Goal: Task Accomplishment & Management: Complete application form

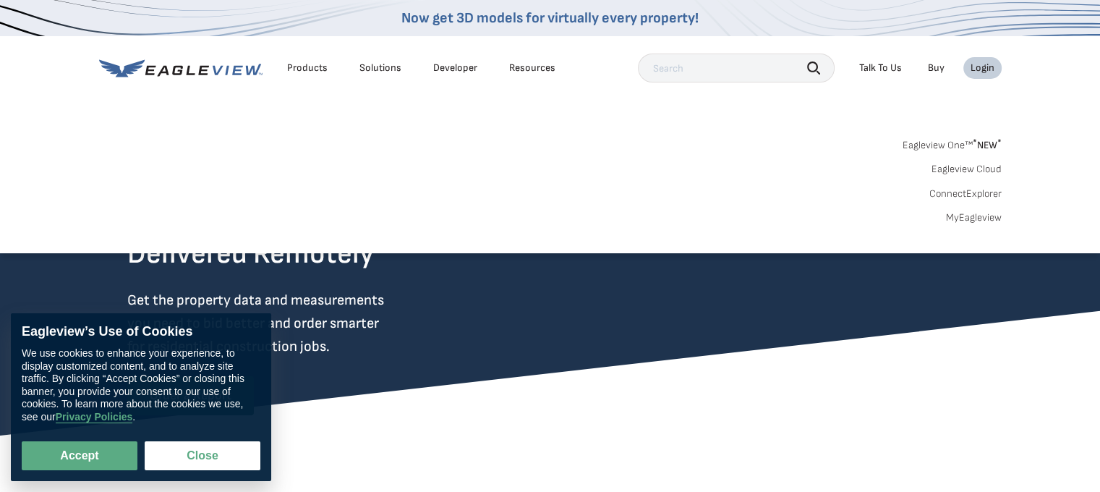
click at [958, 145] on link "Eagleview One™ * NEW *" at bounding box center [952, 143] width 99 height 17
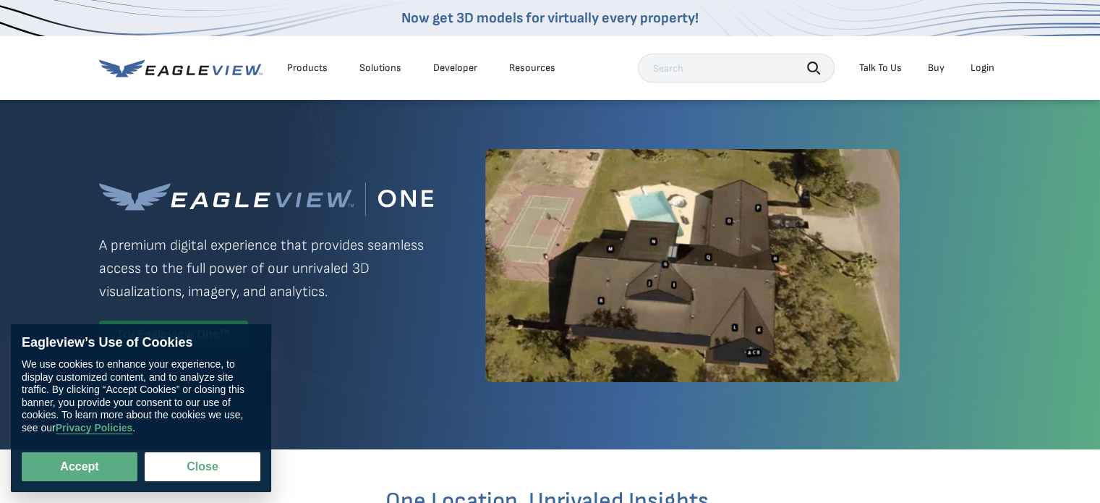
click at [984, 67] on div "Login" at bounding box center [983, 67] width 24 height 13
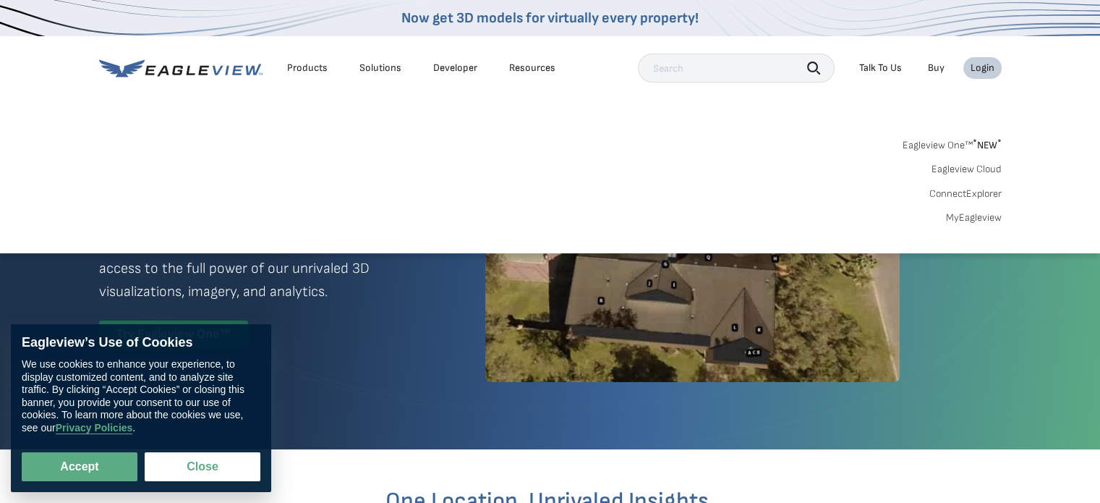
click at [977, 170] on link "Eagleview Cloud" at bounding box center [967, 169] width 70 height 13
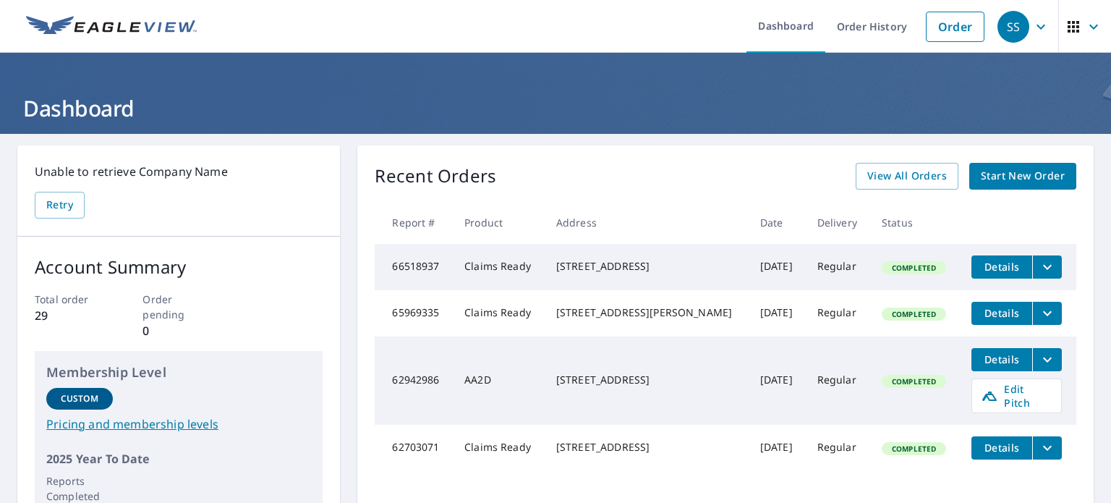
click at [1073, 23] on span "button" at bounding box center [1085, 26] width 41 height 35
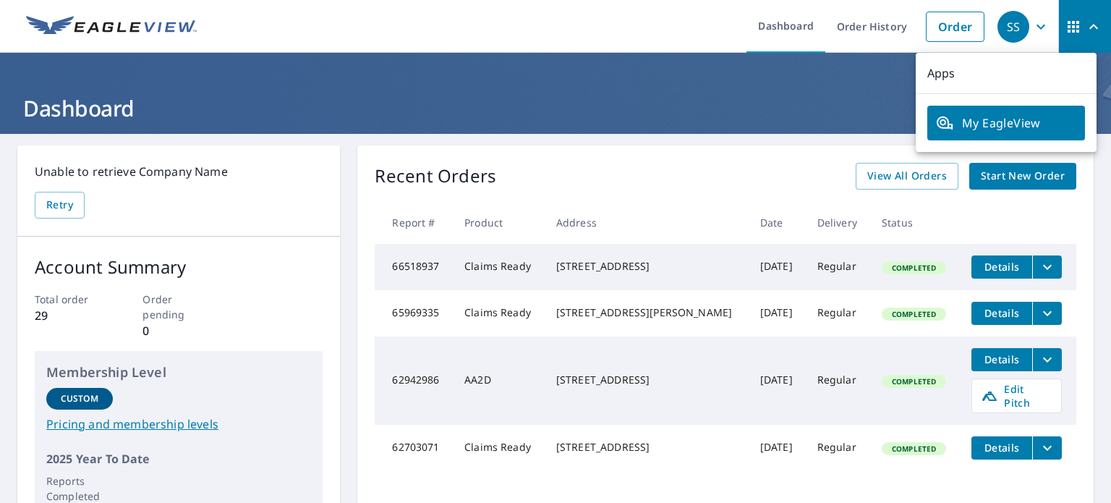
click at [1032, 28] on icon "button" at bounding box center [1040, 26] width 17 height 17
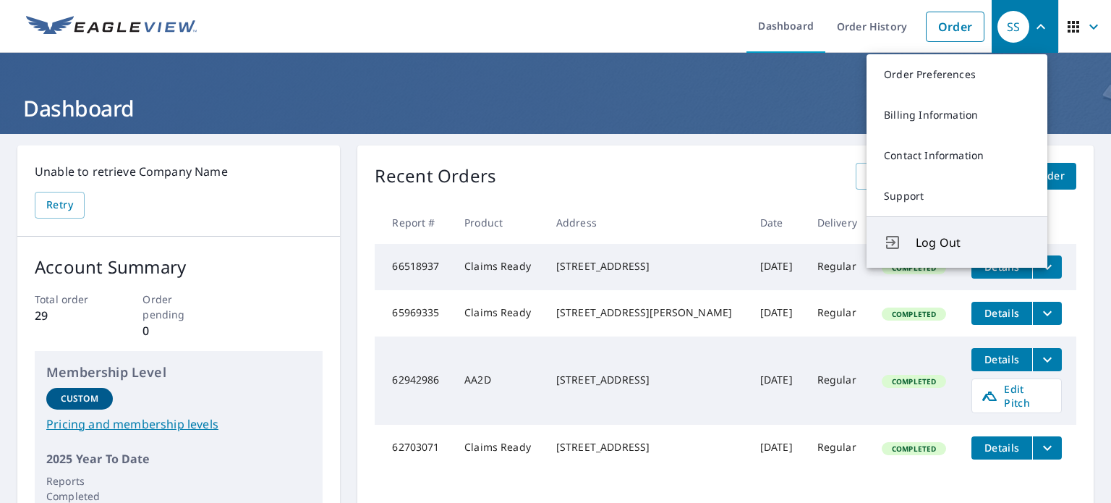
click at [950, 224] on button "Log Out" at bounding box center [957, 241] width 181 height 51
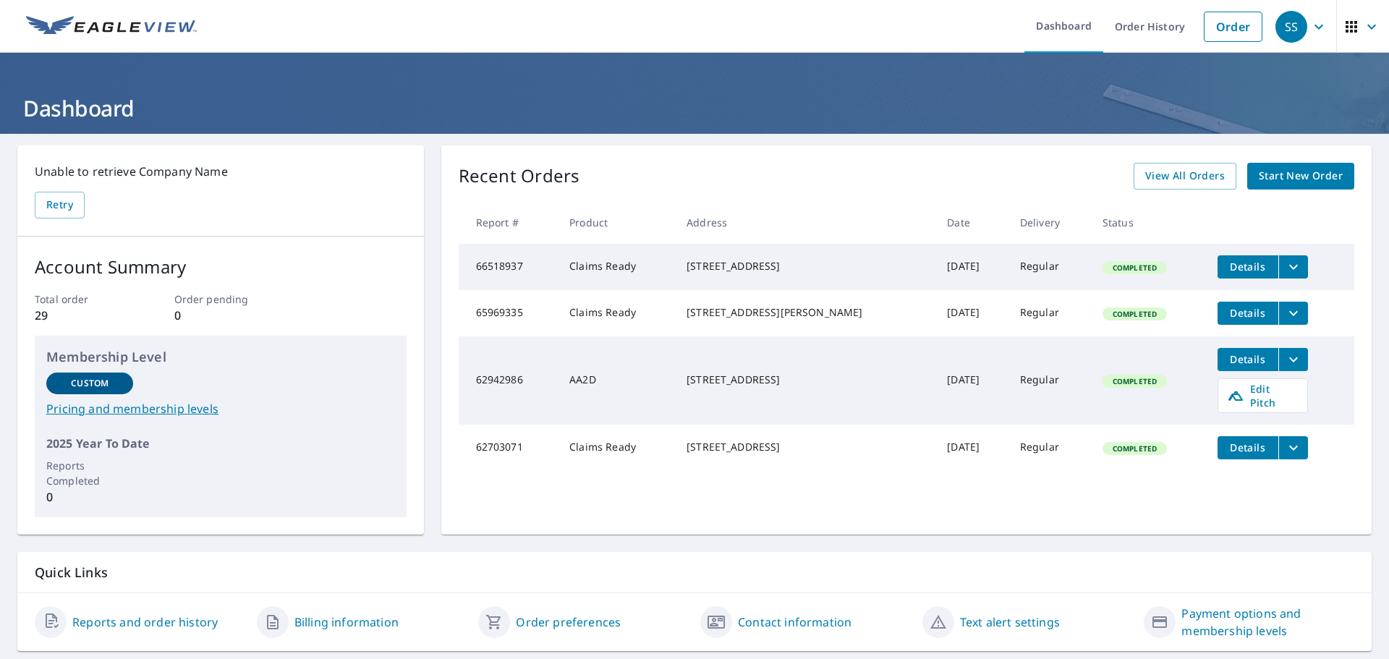
click at [1259, 177] on span "Start New Order" at bounding box center [1301, 176] width 84 height 18
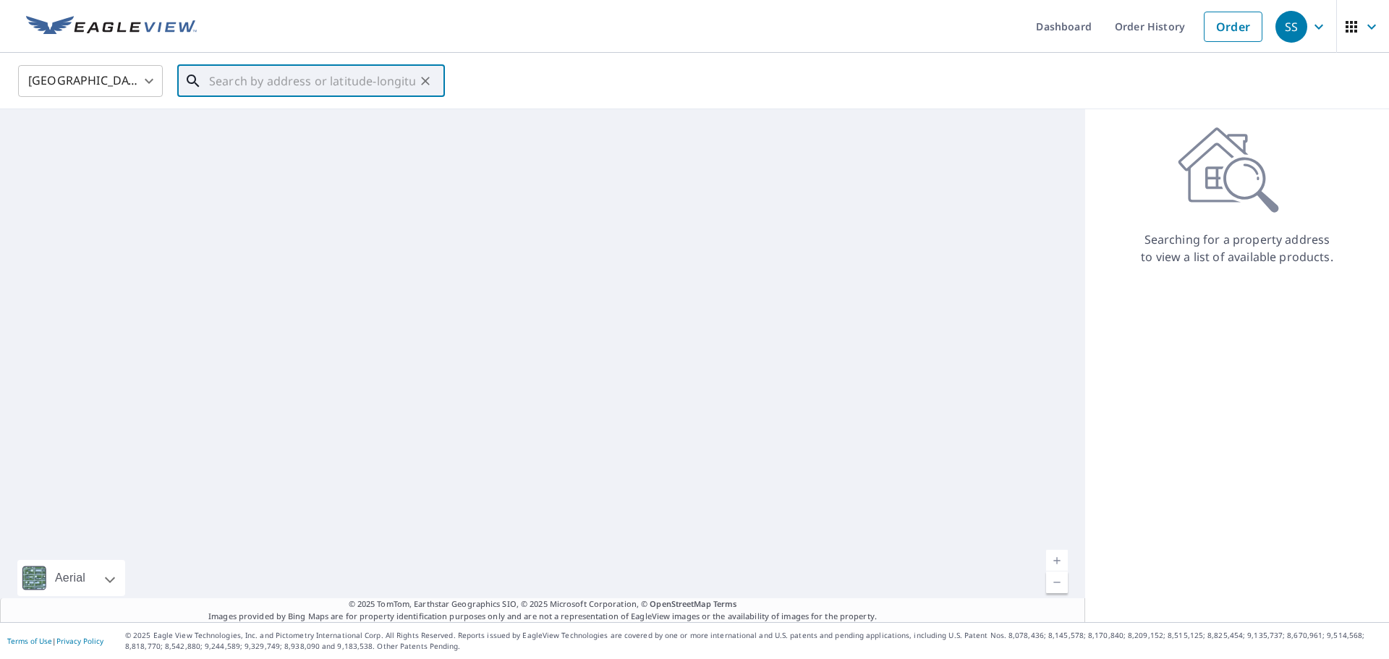
click at [276, 70] on input "text" at bounding box center [312, 81] width 206 height 41
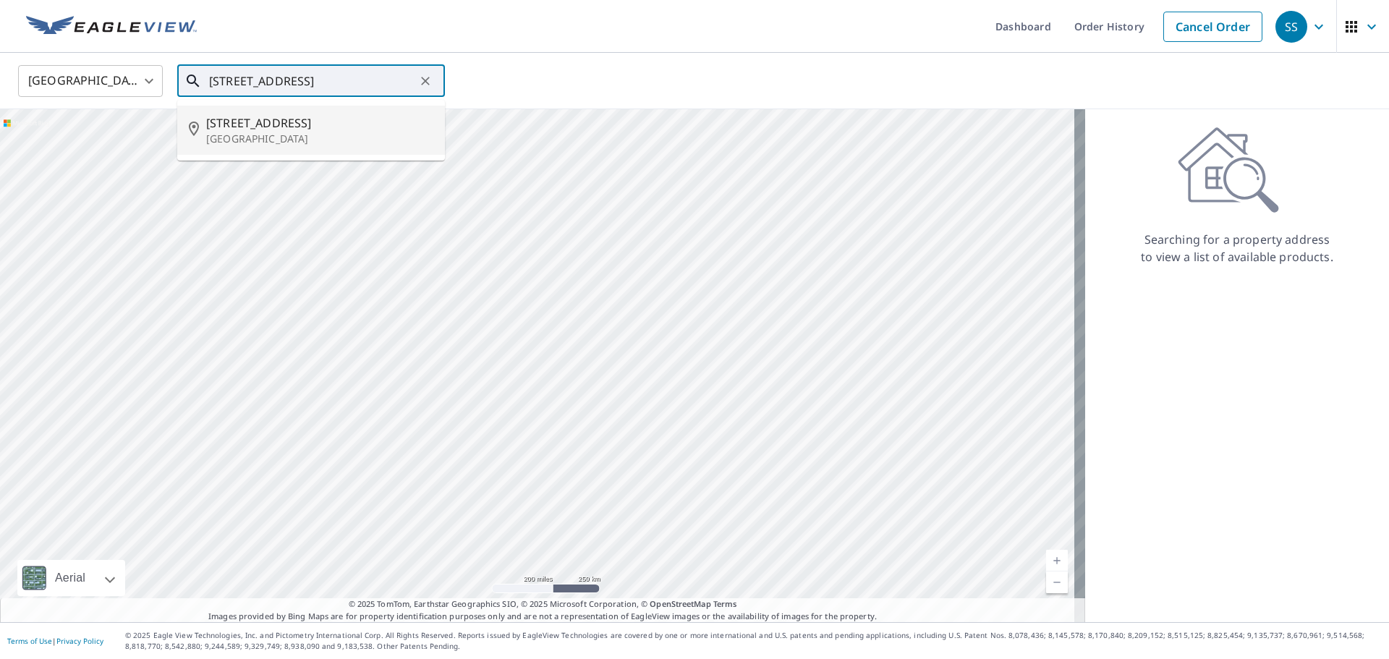
click at [260, 122] on span "[STREET_ADDRESS]" at bounding box center [319, 122] width 227 height 17
type input "[STREET_ADDRESS]"
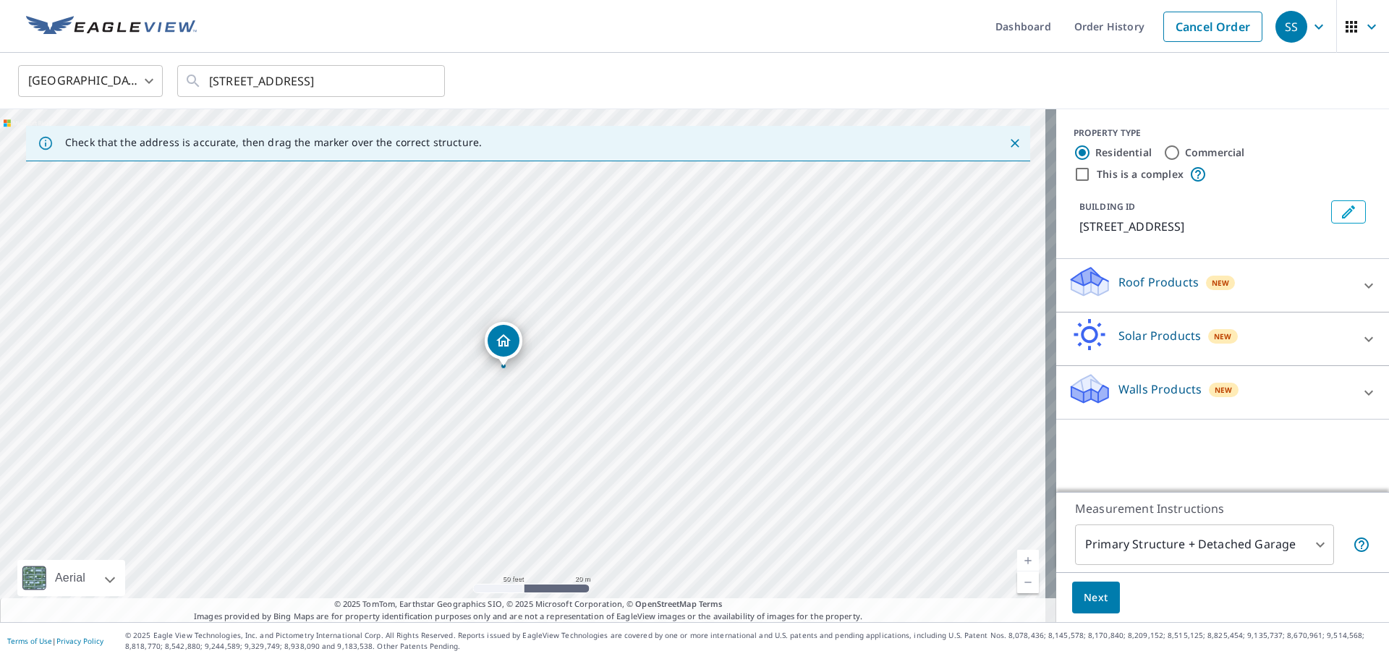
drag, startPoint x: 525, startPoint y: 345, endPoint x: 506, endPoint y: 348, distance: 19.7
click at [1360, 402] on icon at bounding box center [1368, 392] width 17 height 17
drag, startPoint x: 1359, startPoint y: 415, endPoint x: 1346, endPoint y: 324, distance: 92.2
click at [1360, 402] on icon at bounding box center [1368, 392] width 17 height 17
click at [1364, 294] on icon at bounding box center [1368, 285] width 17 height 17
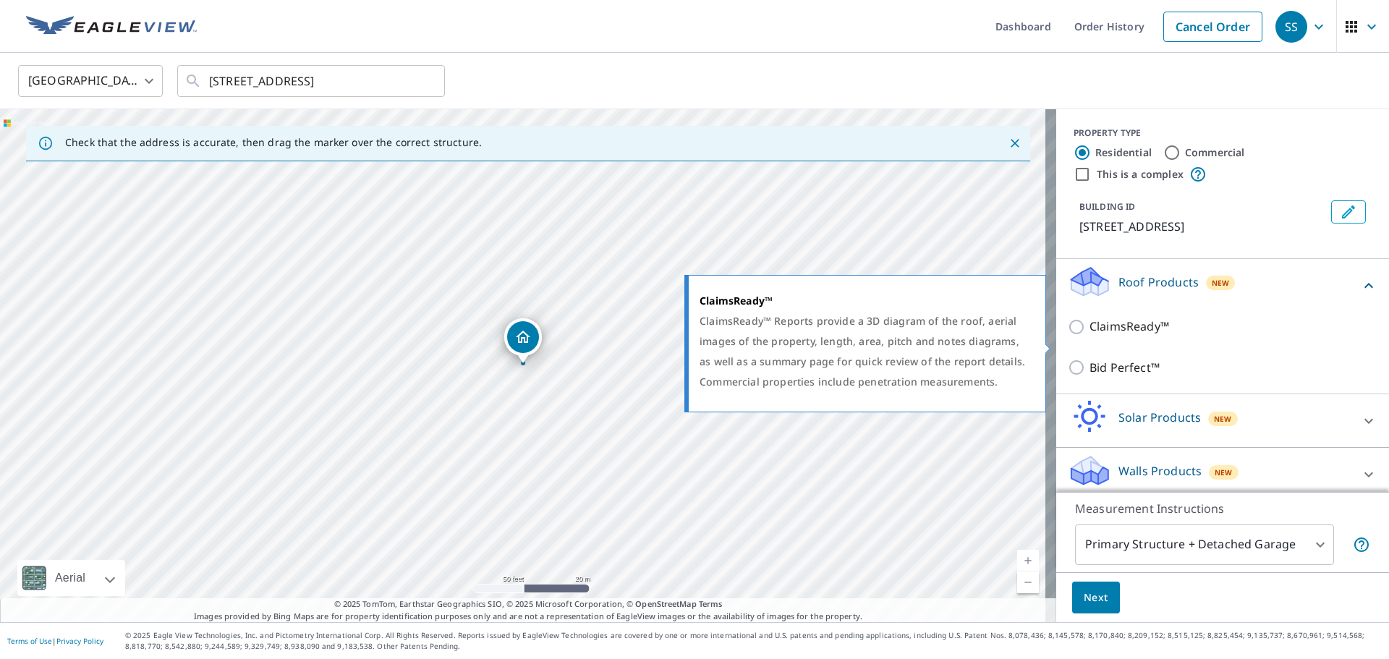
click at [1068, 336] on input "ClaimsReady™" at bounding box center [1079, 326] width 22 height 17
checkbox input "true"
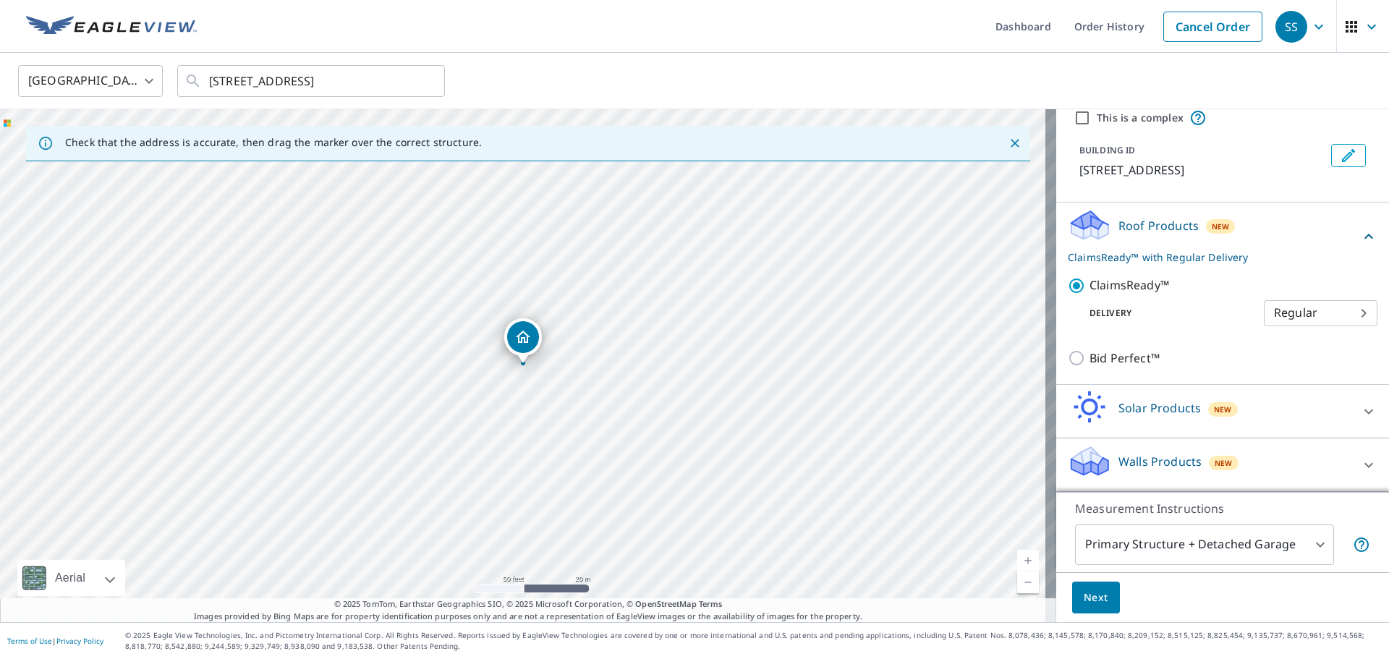
scroll to position [74, 0]
click at [1346, 316] on body "SS SS Dashboard Order History Cancel Order SS United States [GEOGRAPHIC_DATA] ​…" at bounding box center [694, 329] width 1389 height 659
click at [1345, 314] on li "Regular" at bounding box center [1299, 313] width 114 height 26
click at [1360, 466] on icon at bounding box center [1368, 465] width 17 height 17
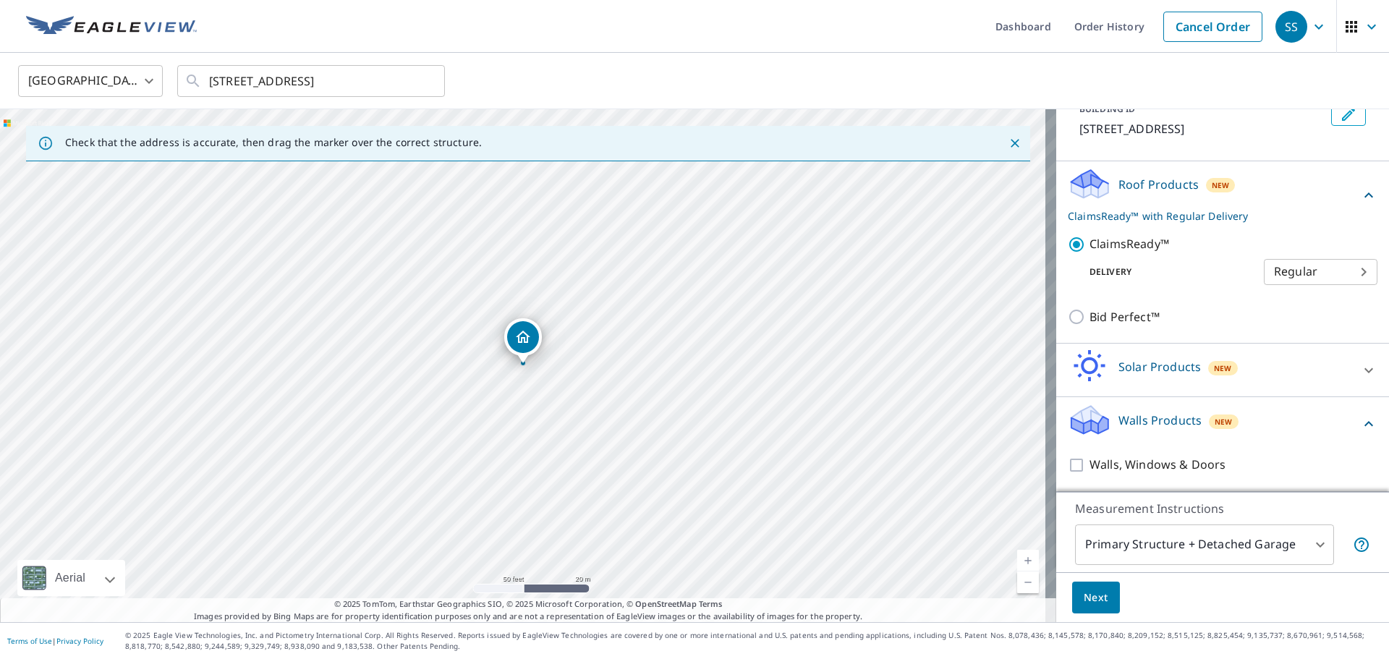
scroll to position [115, 0]
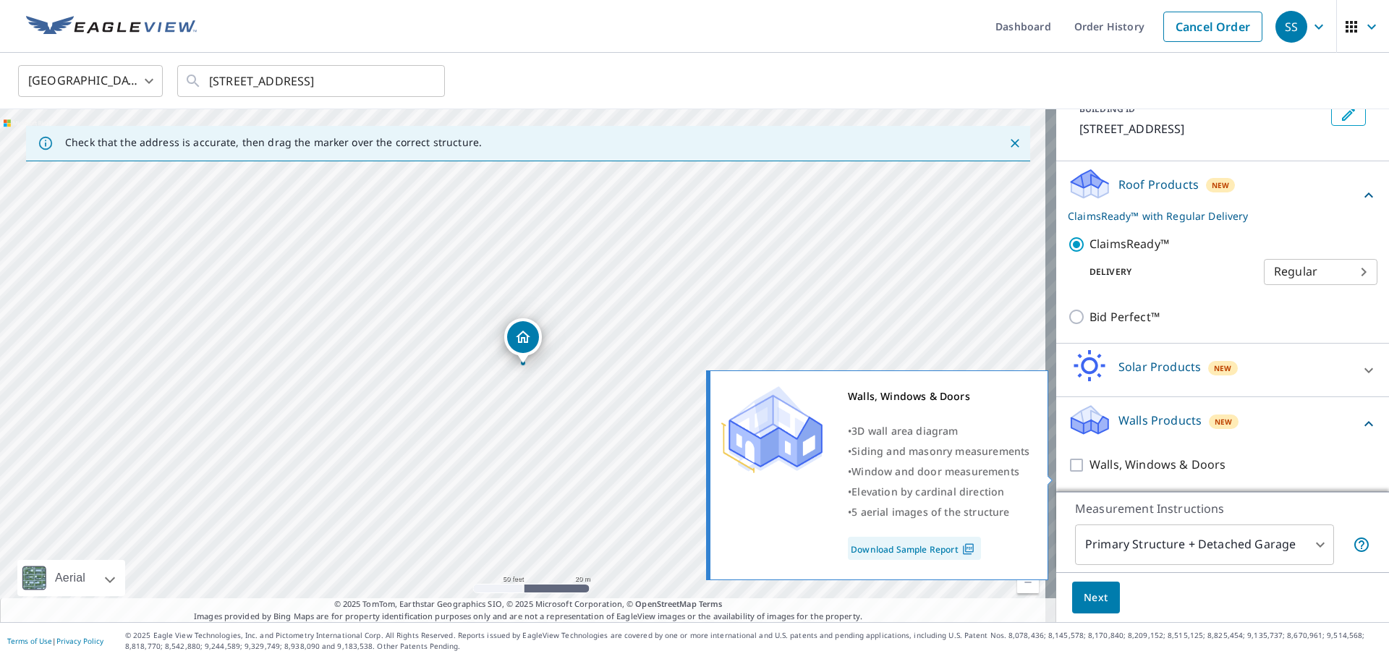
click at [1071, 465] on div "Walls, Windows & Doors" at bounding box center [1223, 464] width 310 height 41
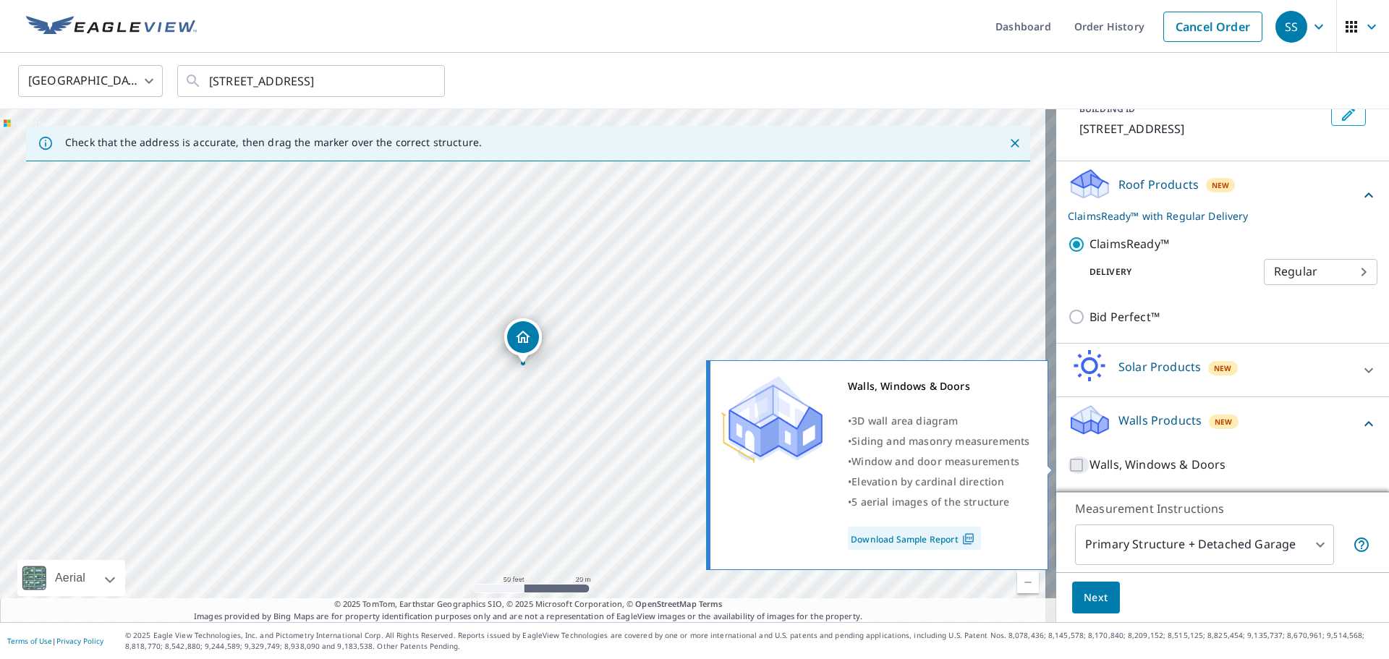
click at [1068, 467] on input "Walls, Windows & Doors" at bounding box center [1079, 465] width 22 height 17
checkbox input "true"
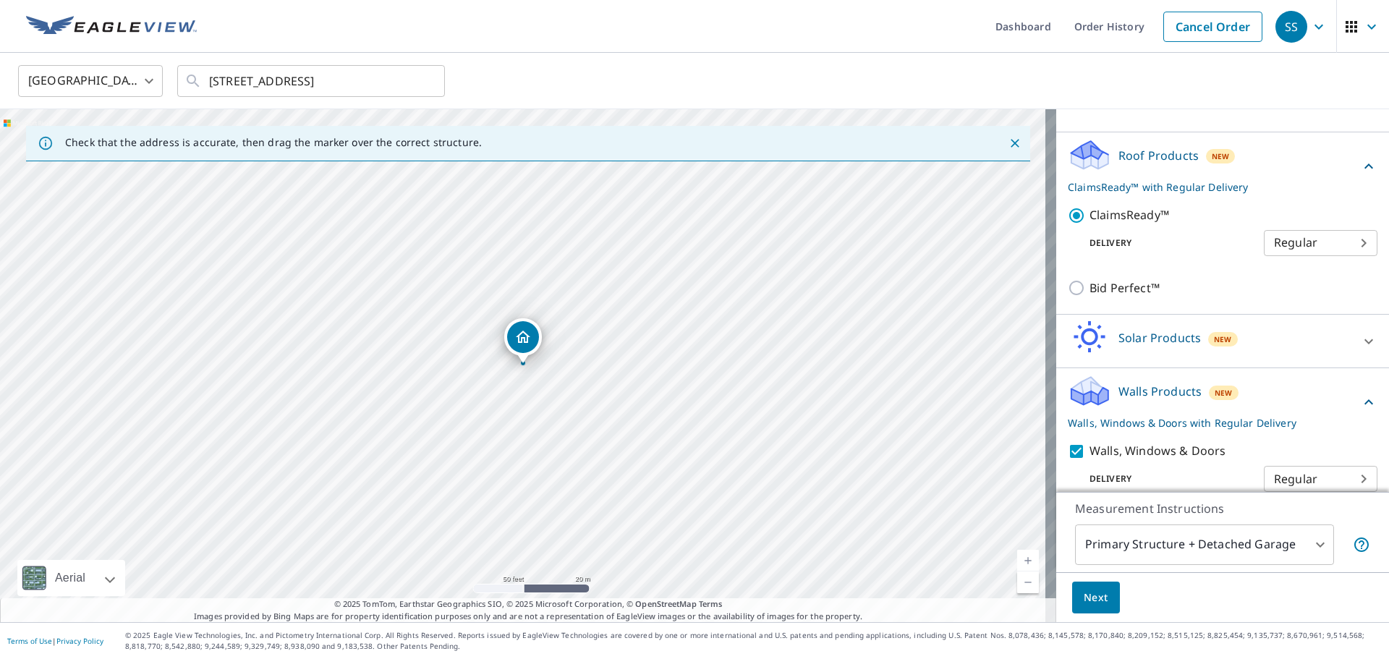
scroll to position [162, 0]
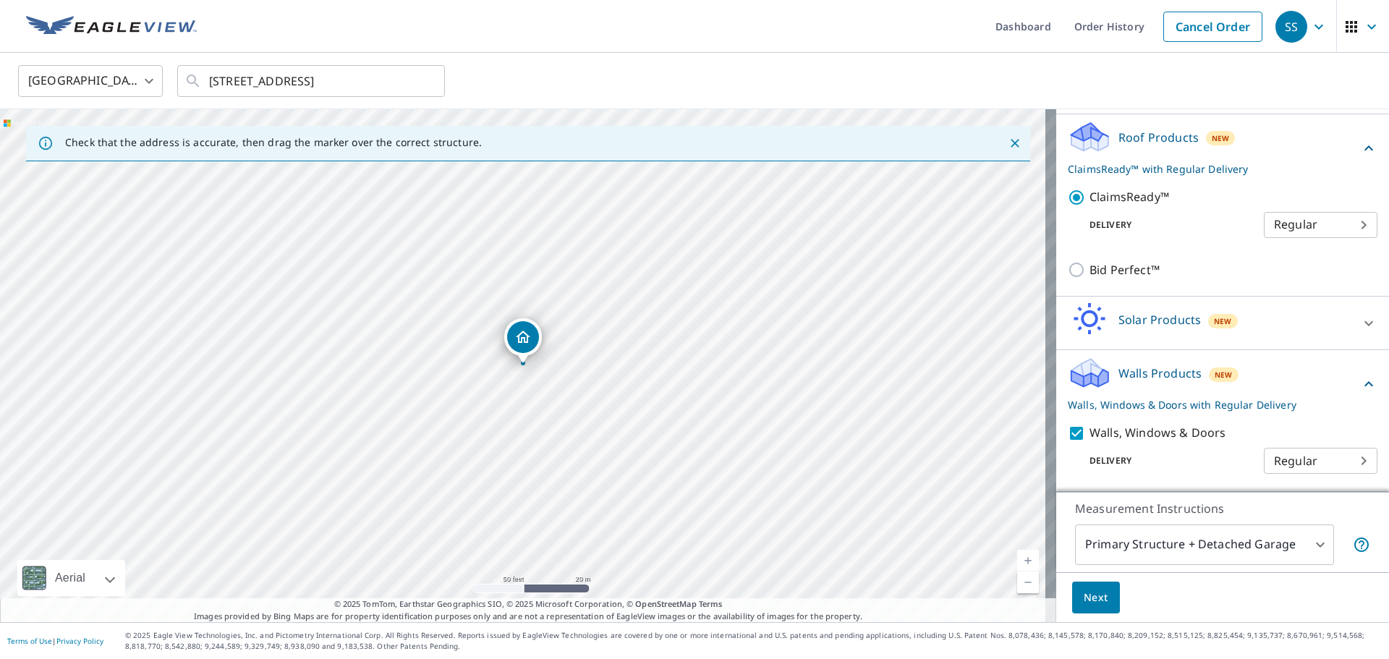
click at [1306, 546] on body "SS SS Dashboard Order History Cancel Order SS United States [GEOGRAPHIC_DATA] ​…" at bounding box center [694, 329] width 1389 height 659
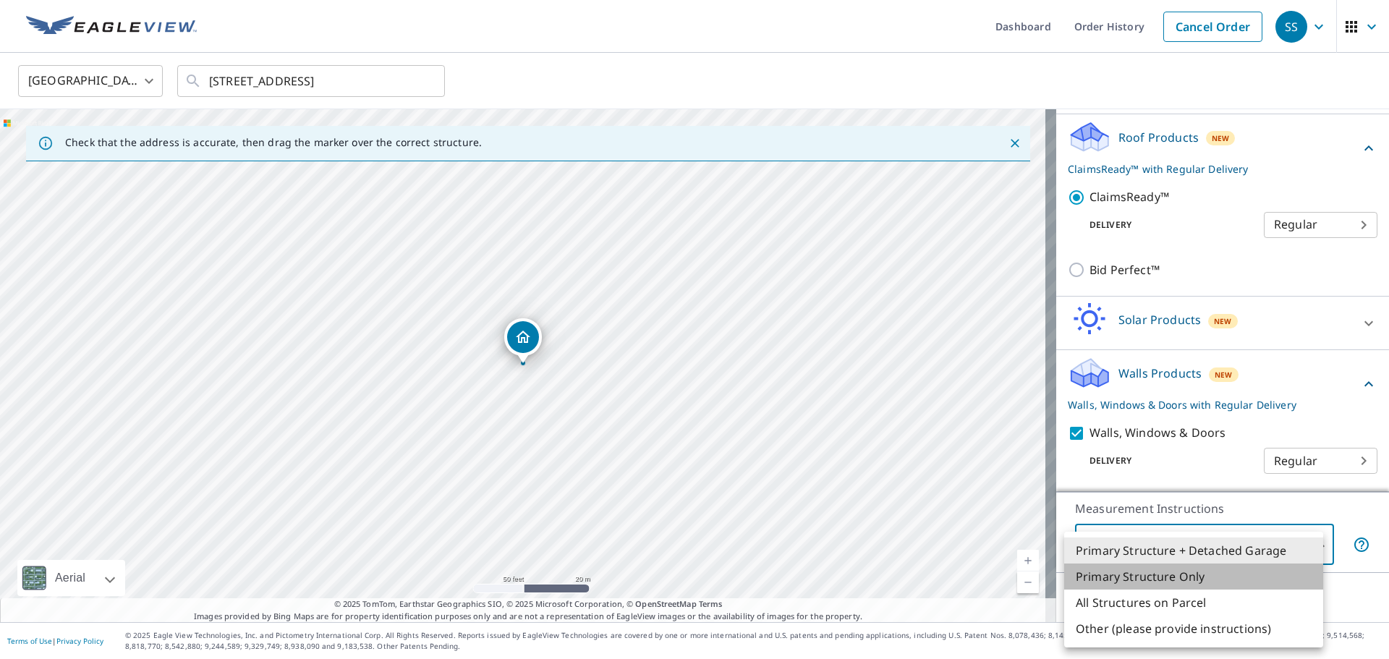
click at [1166, 581] on li "Primary Structure Only" at bounding box center [1193, 577] width 259 height 26
type input "2"
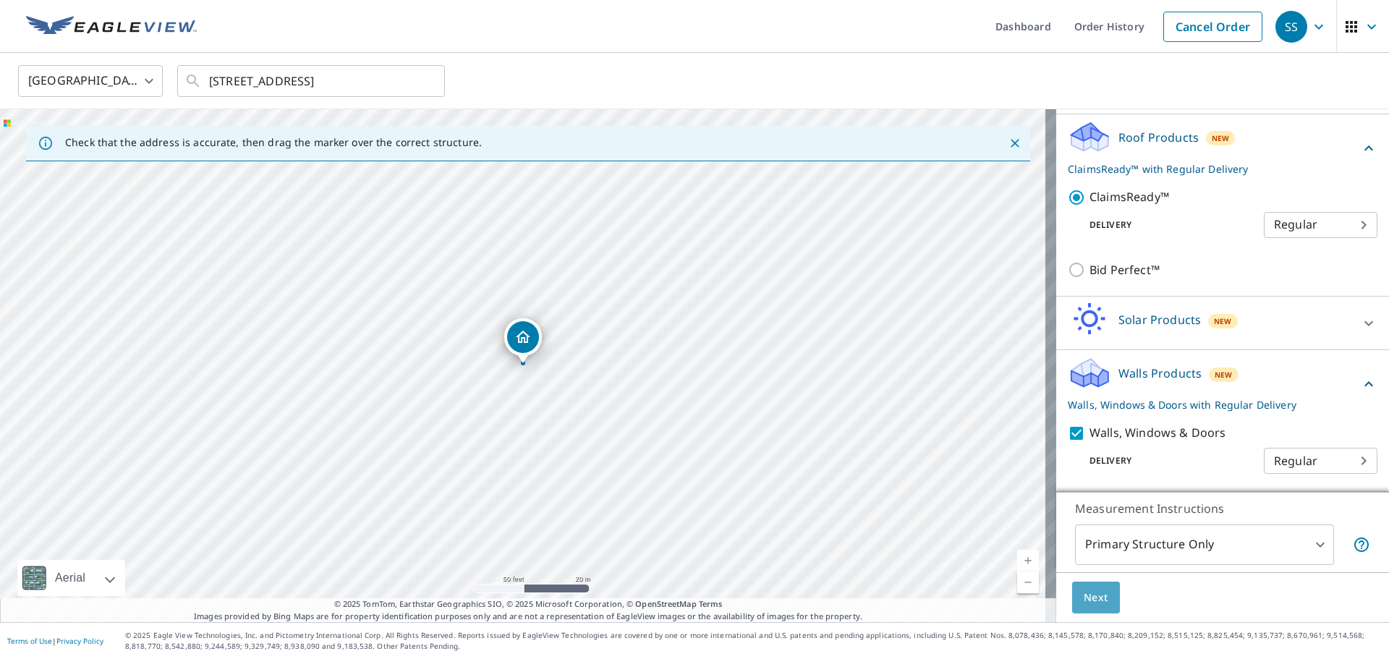
click at [1090, 601] on span "Next" at bounding box center [1096, 598] width 25 height 18
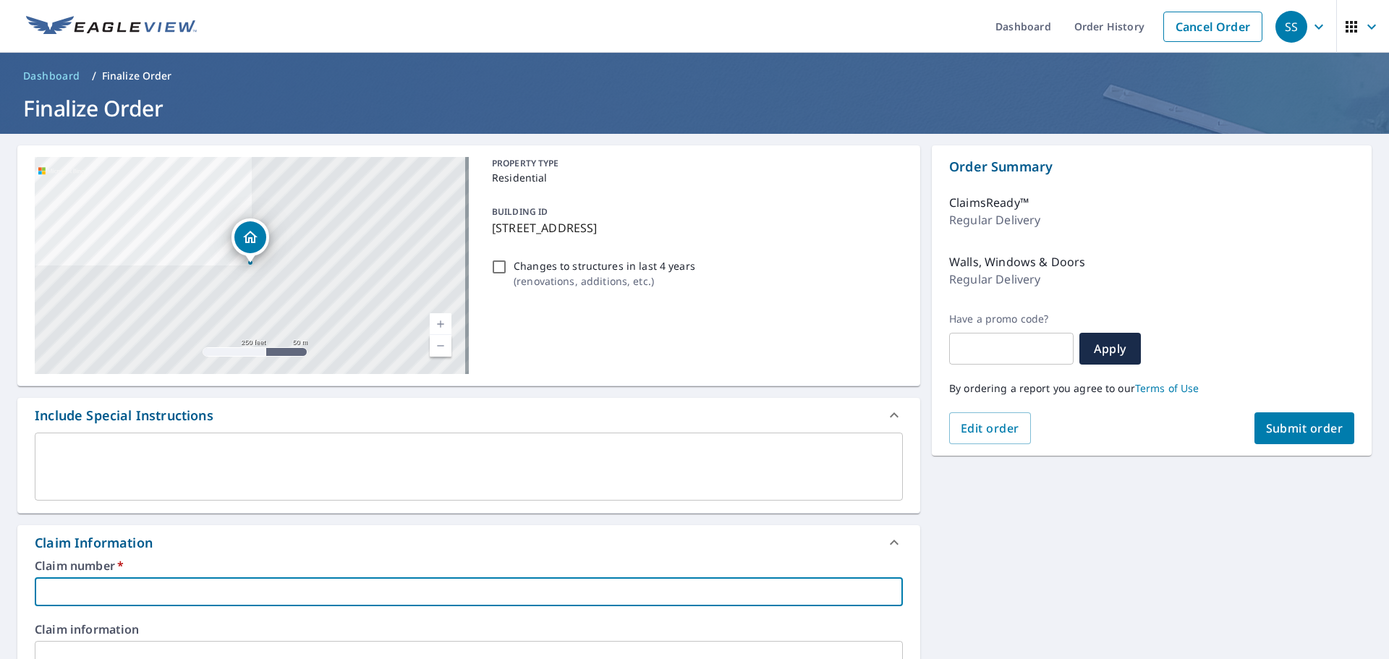
drag, startPoint x: 139, startPoint y: 589, endPoint x: 275, endPoint y: 554, distance: 140.4
click at [139, 588] on input "text" at bounding box center [469, 591] width 868 height 29
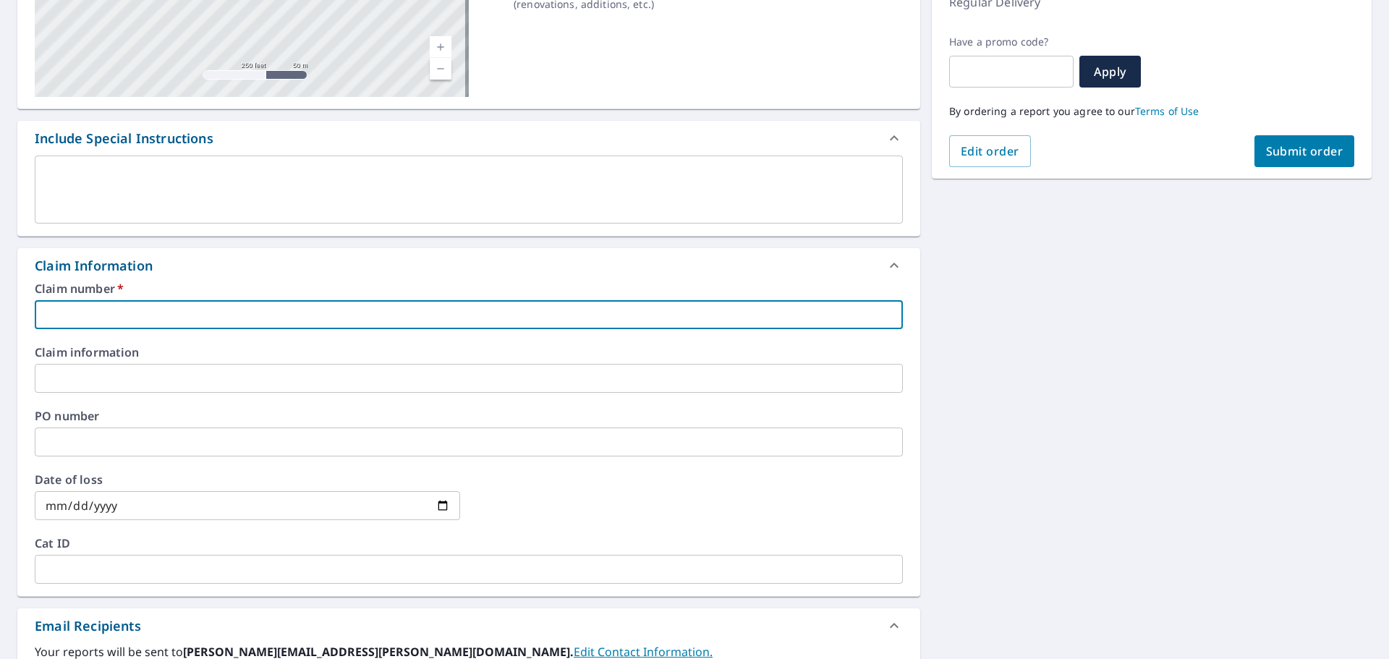
scroll to position [289, 0]
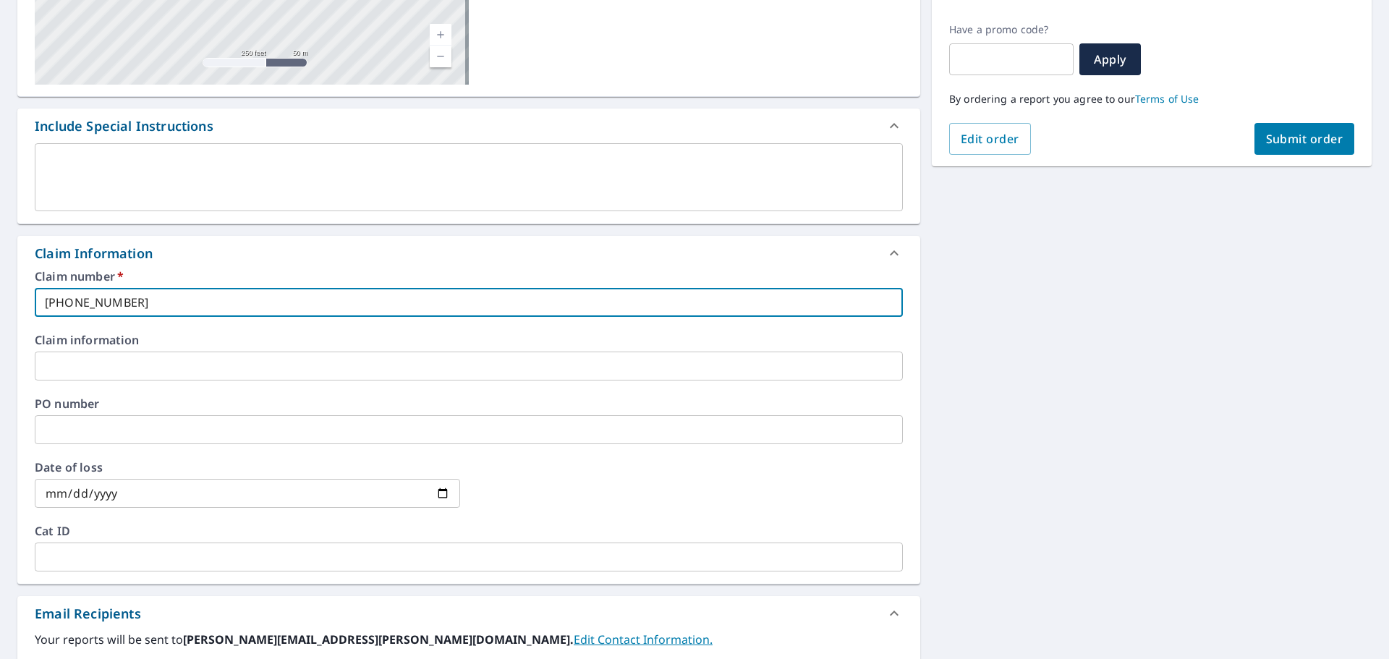
type input "[PHONE_NUMBER]"
click at [154, 493] on input "date" at bounding box center [247, 493] width 425 height 29
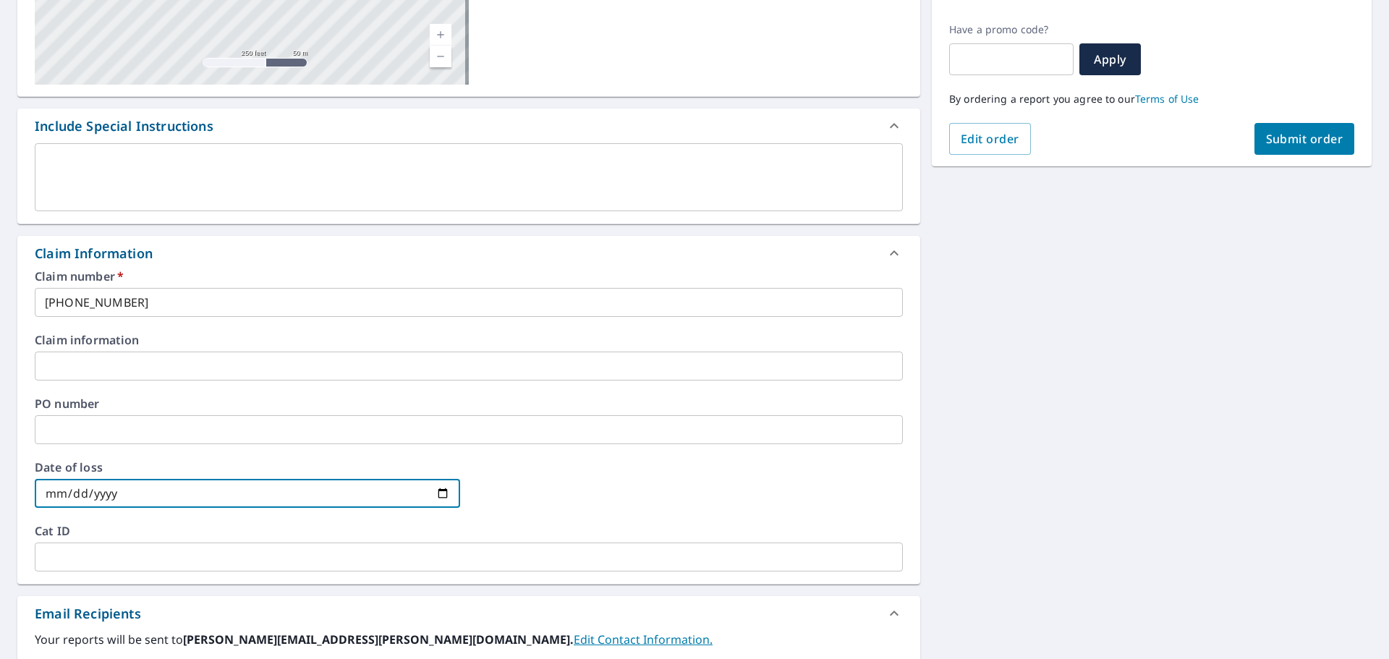
drag, startPoint x: 109, startPoint y: 493, endPoint x: 122, endPoint y: 488, distance: 14.0
click at [107, 492] on input "date" at bounding box center [247, 493] width 425 height 29
type input "[DATE]"
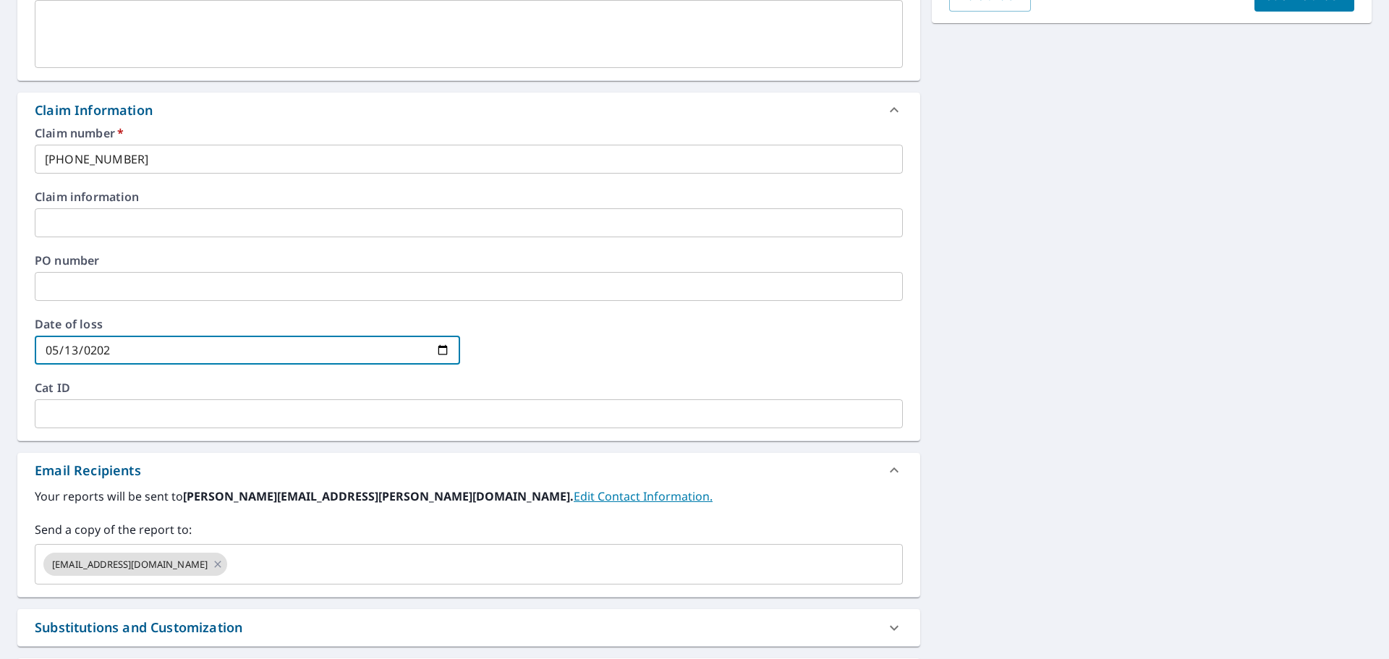
scroll to position [434, 0]
click at [212, 564] on icon at bounding box center [218, 563] width 12 height 16
click at [135, 566] on input "text" at bounding box center [457, 562] width 833 height 27
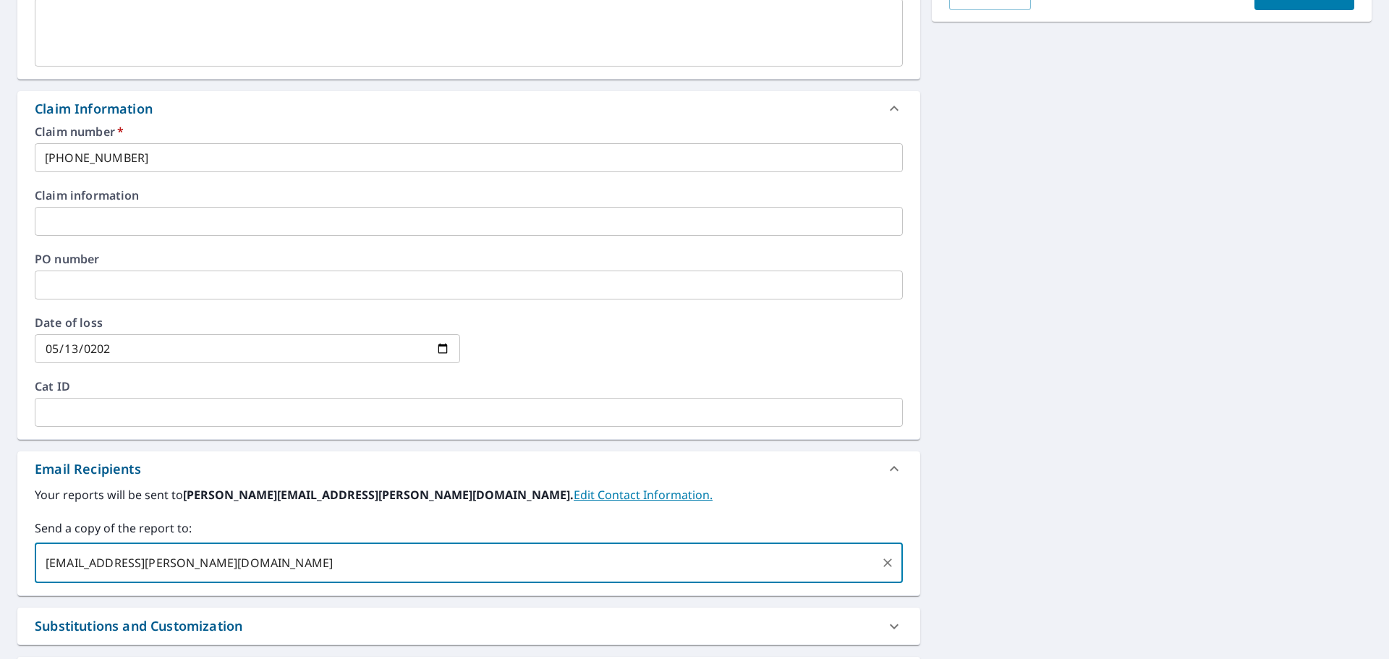
type input "[EMAIL_ADDRESS][PERSON_NAME][DOMAIN_NAME]"
click at [235, 517] on div "Your reports will be sent to [PERSON_NAME][EMAIL_ADDRESS][PERSON_NAME][DOMAIN_N…" at bounding box center [469, 534] width 868 height 97
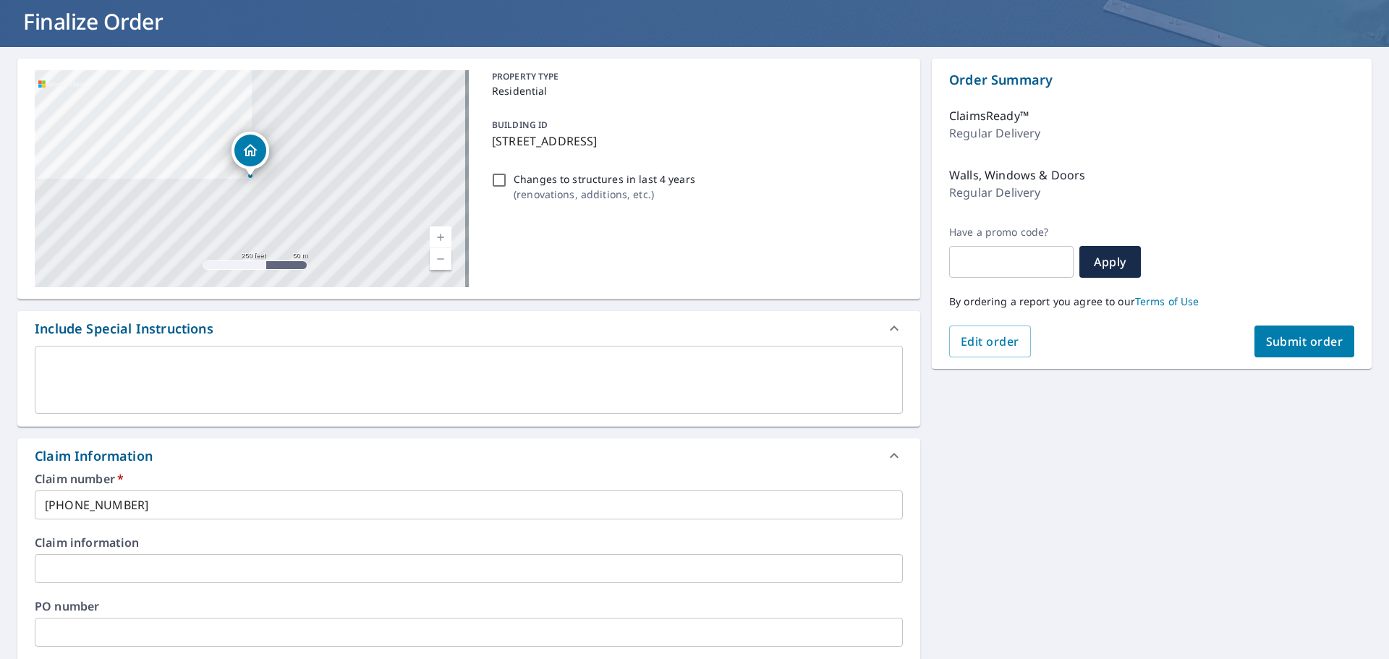
scroll to position [0, 0]
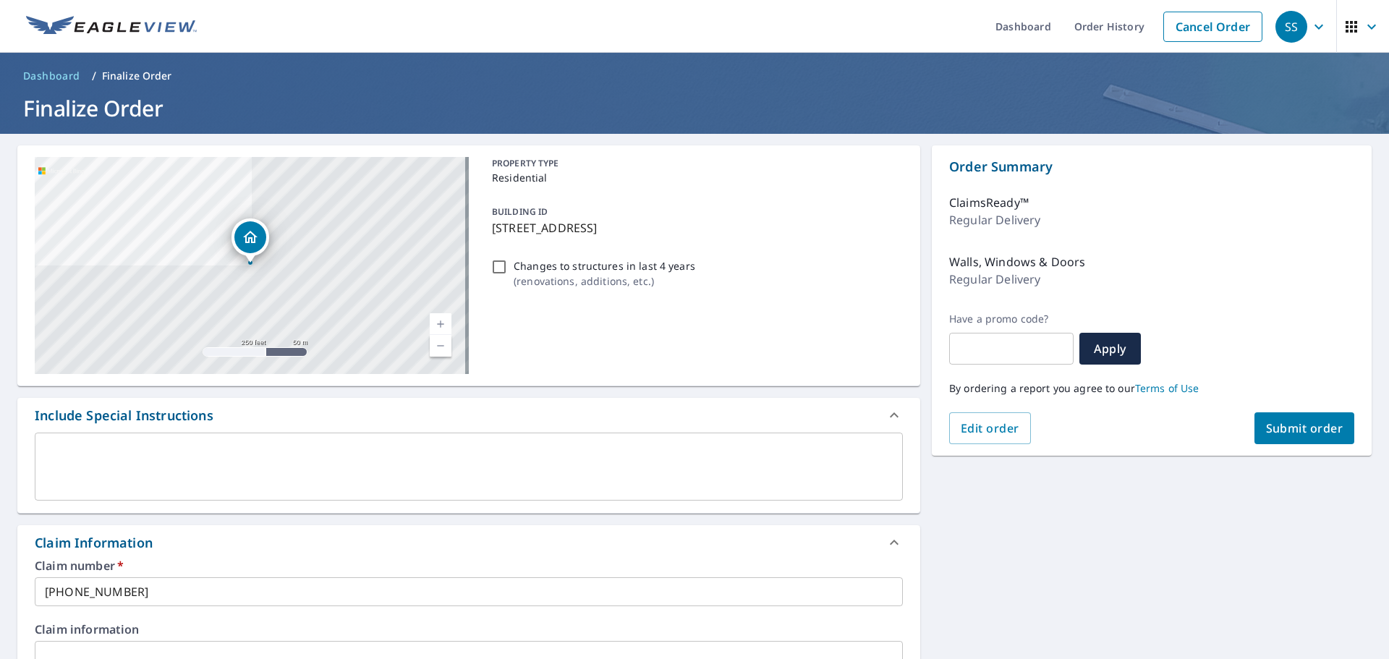
click at [1294, 428] on span "Submit order" at bounding box center [1304, 428] width 77 height 16
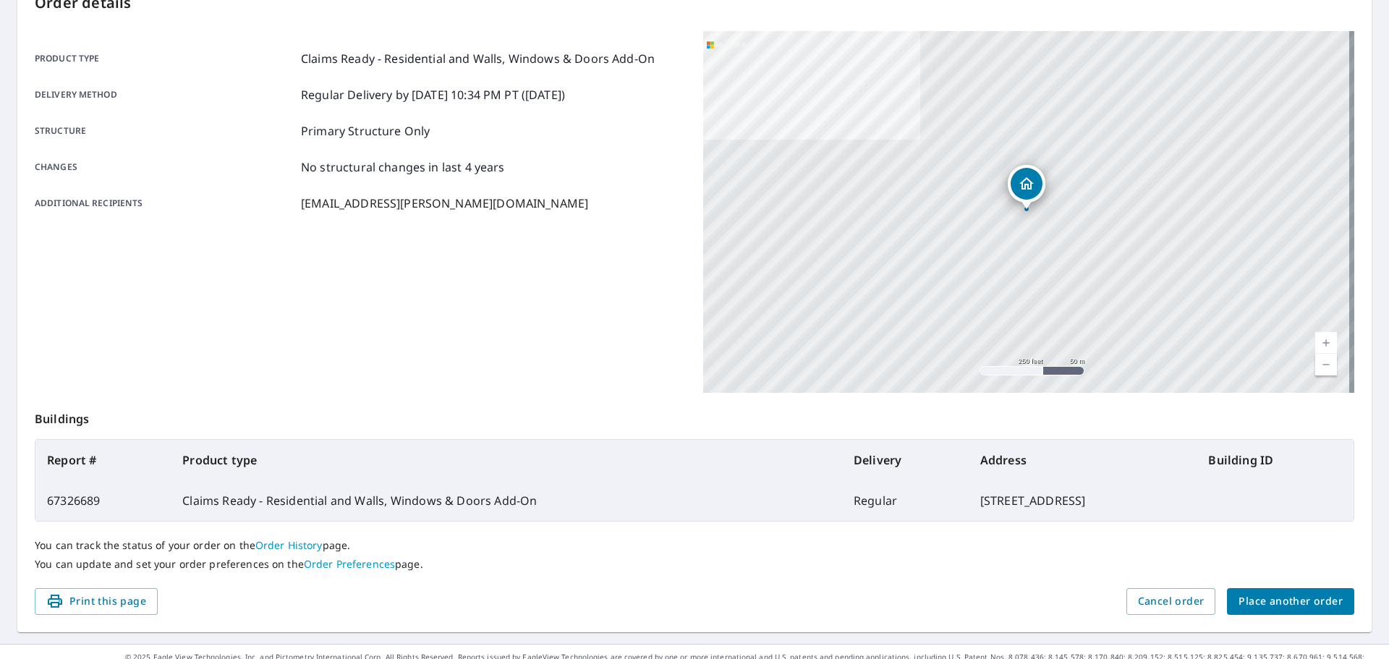
scroll to position [192, 0]
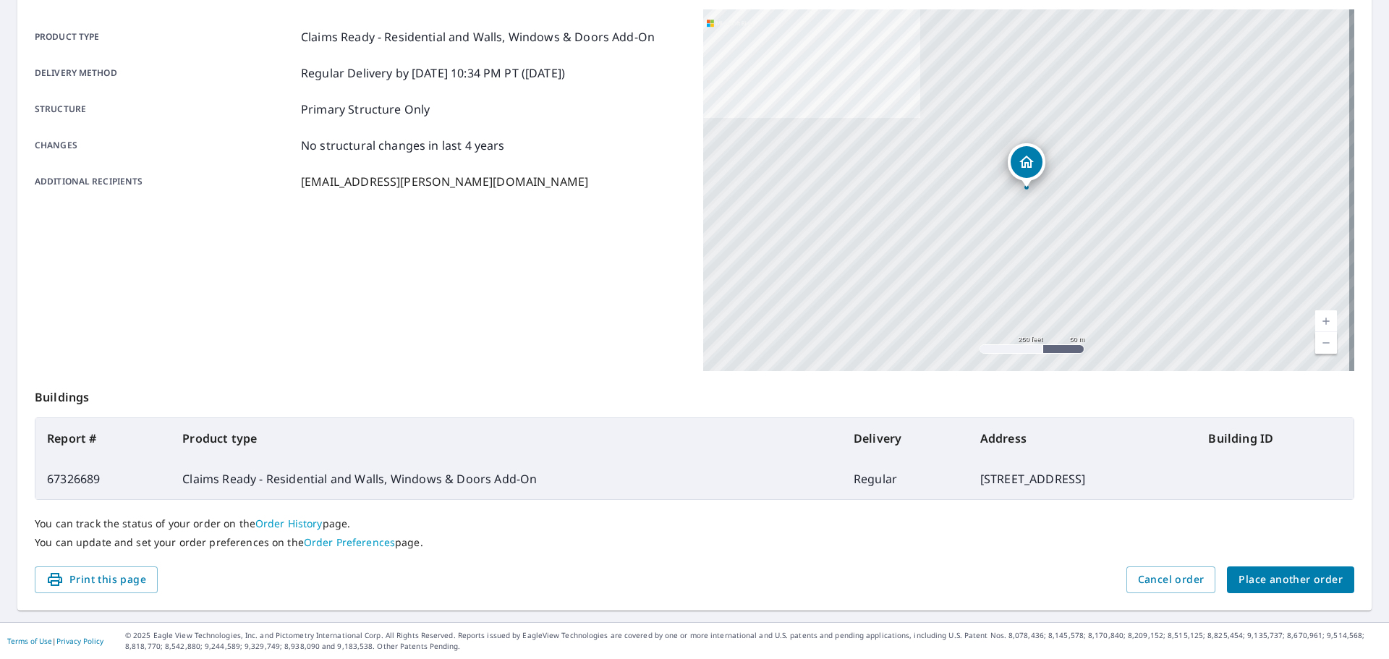
click at [1281, 582] on span "Place another order" at bounding box center [1291, 580] width 104 height 18
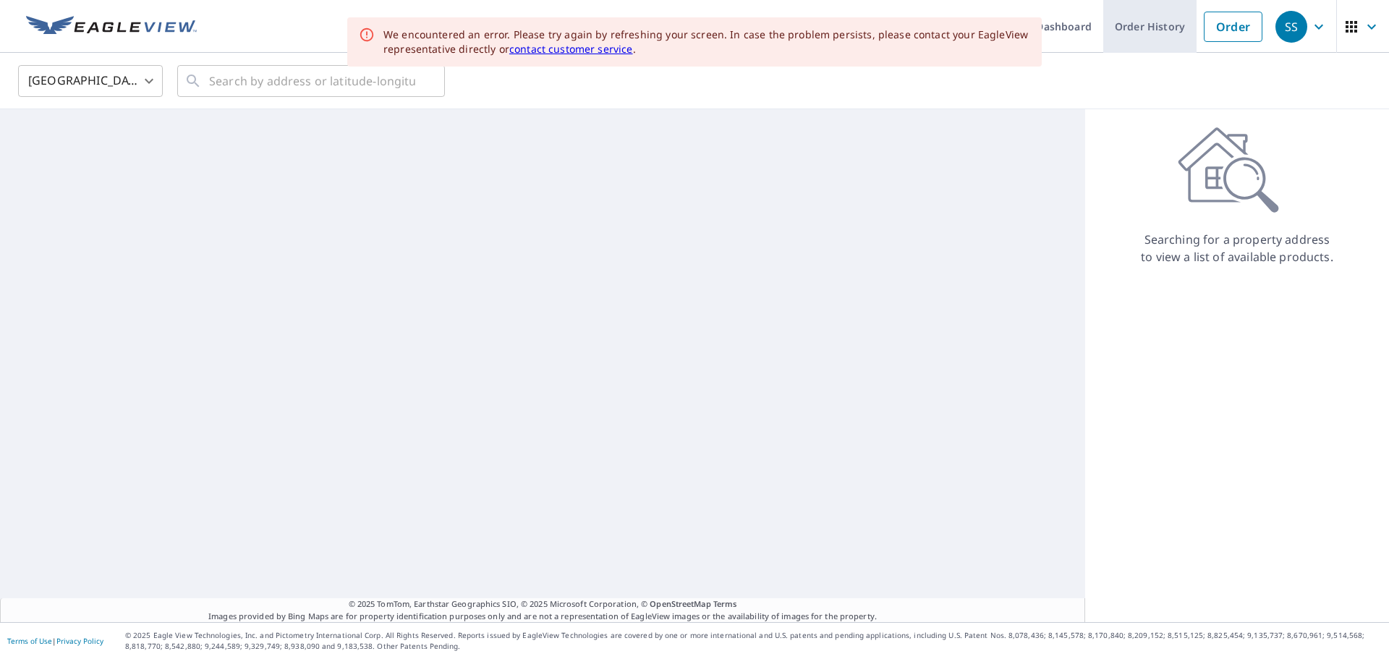
click at [1131, 27] on link "Order History" at bounding box center [1149, 26] width 93 height 53
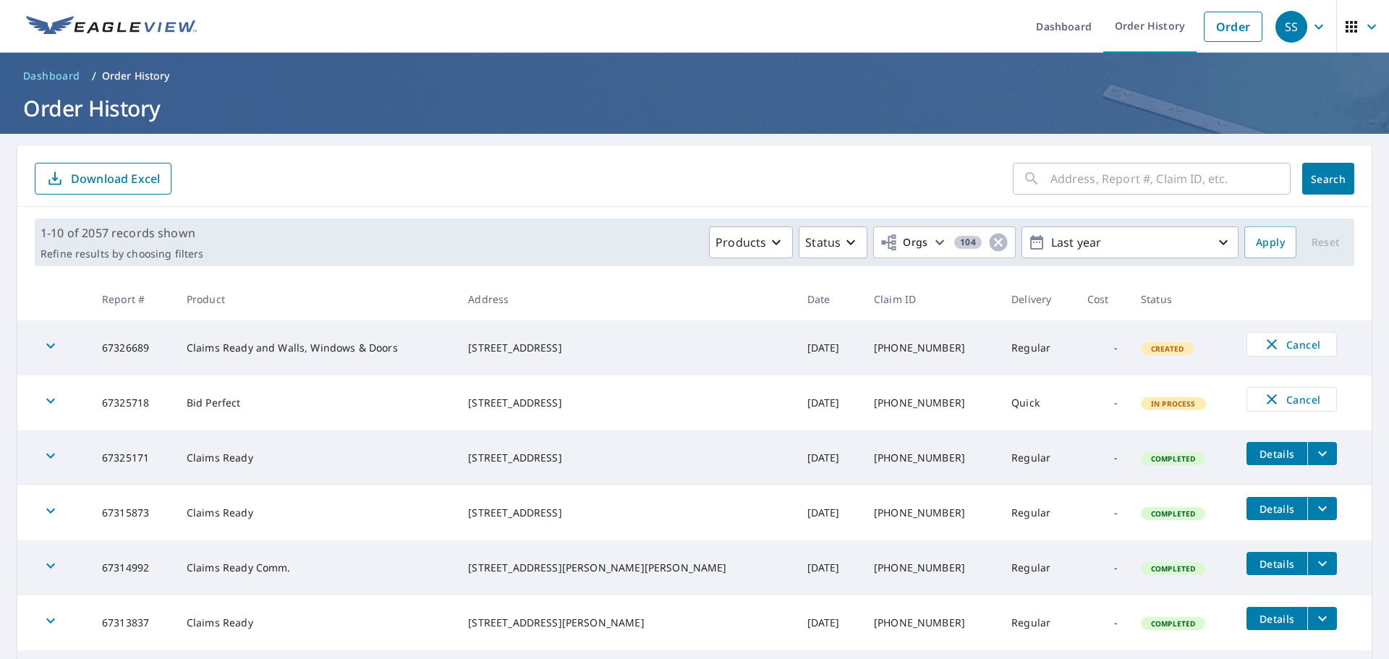
click at [56, 348] on icon "button" at bounding box center [50, 345] width 17 height 17
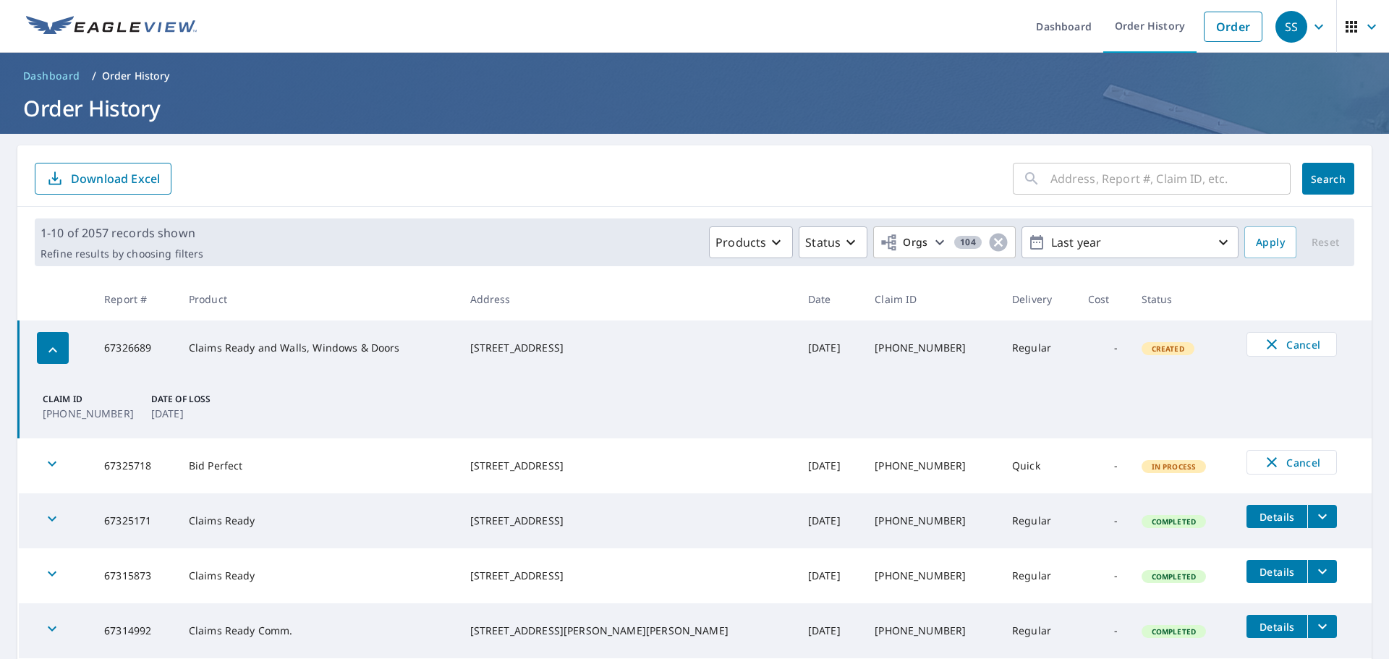
click at [1143, 345] on span "Created" at bounding box center [1168, 349] width 50 height 10
click at [1001, 349] on td "Regular" at bounding box center [1039, 347] width 76 height 55
